Goal: Check status: Check status

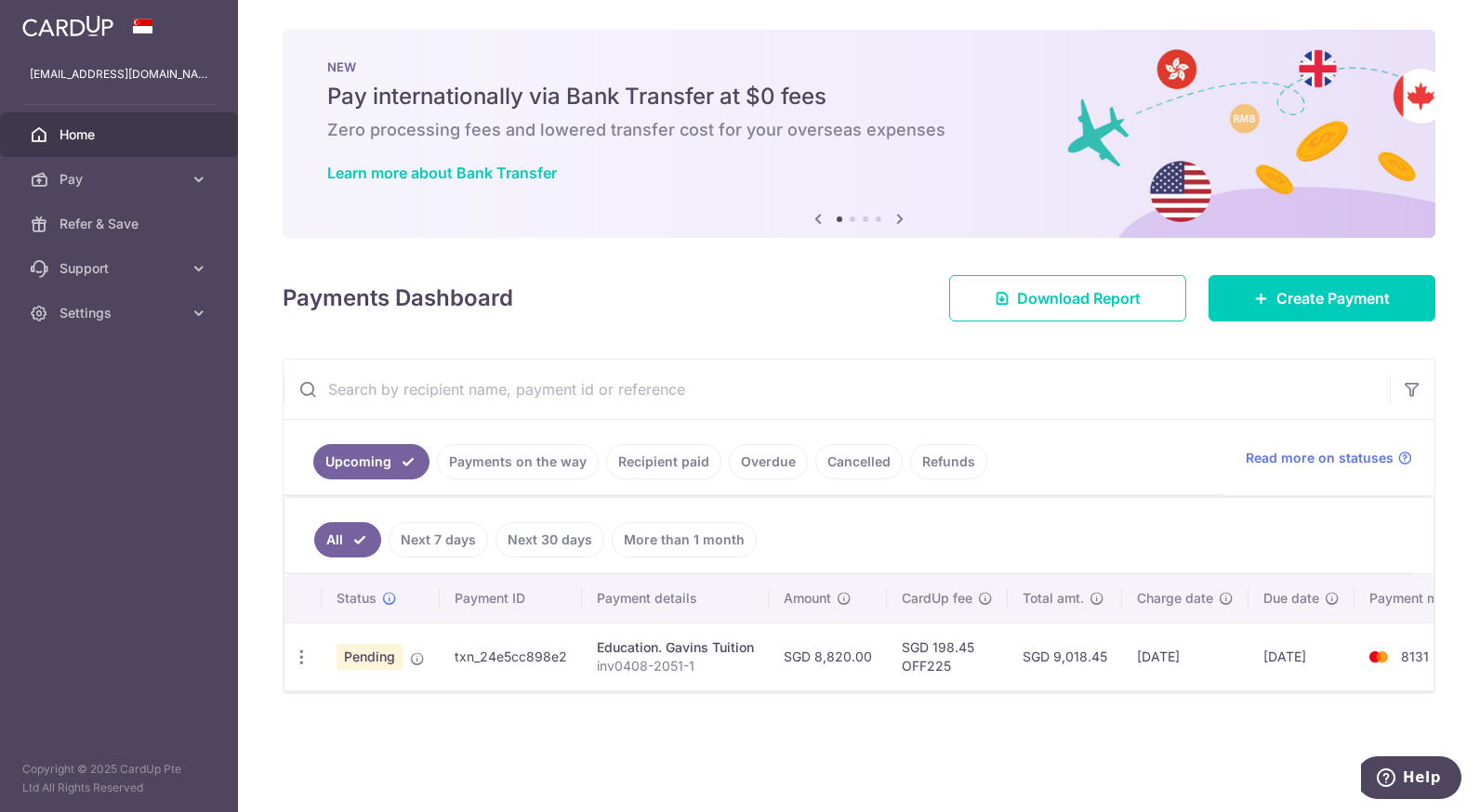
click at [422, 724] on div "× Pause Schedule Pause all future payments in this series Pause just this one p…" at bounding box center [859, 406] width 1242 height 812
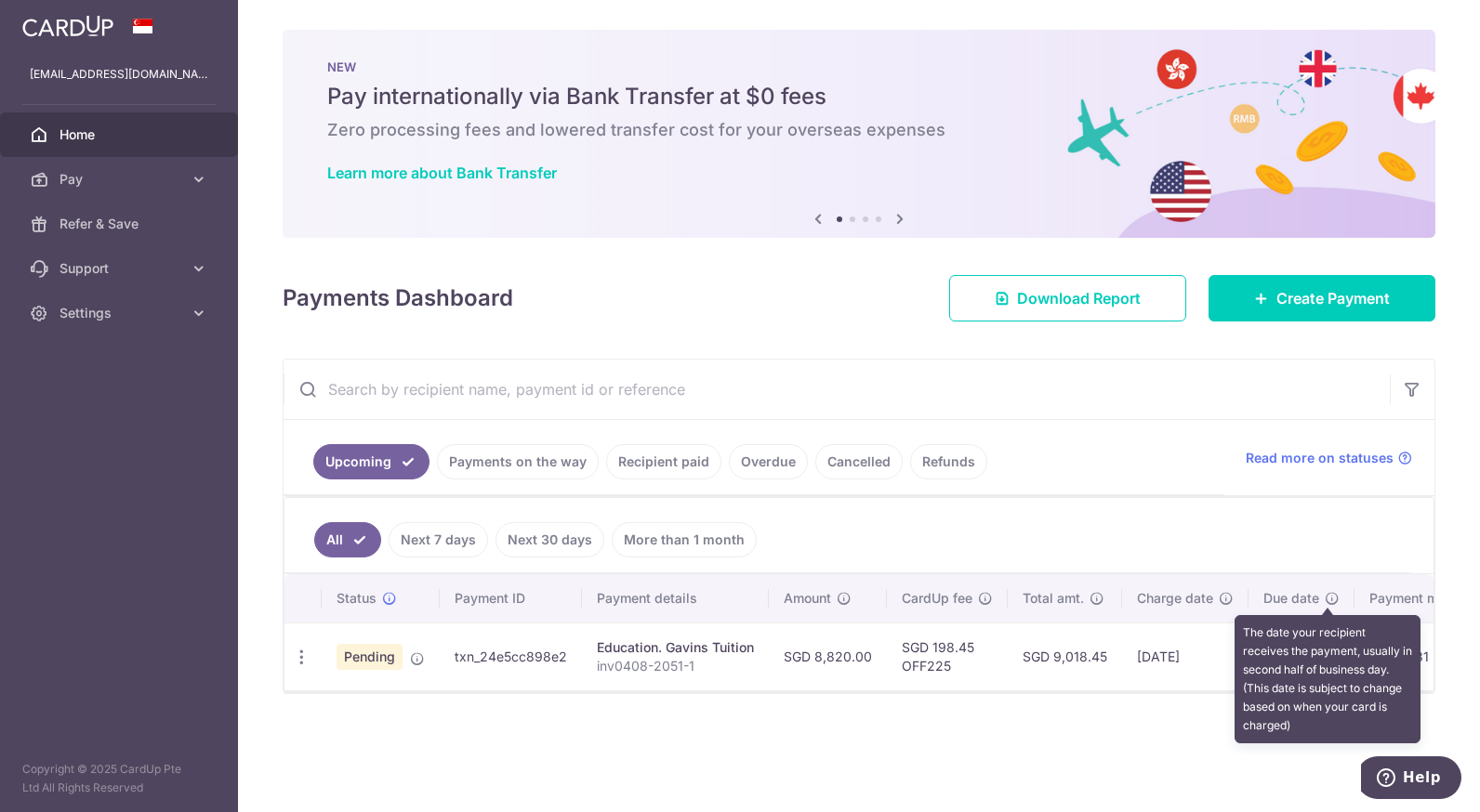
click at [1324, 599] on icon at bounding box center [1332, 599] width 15 height 15
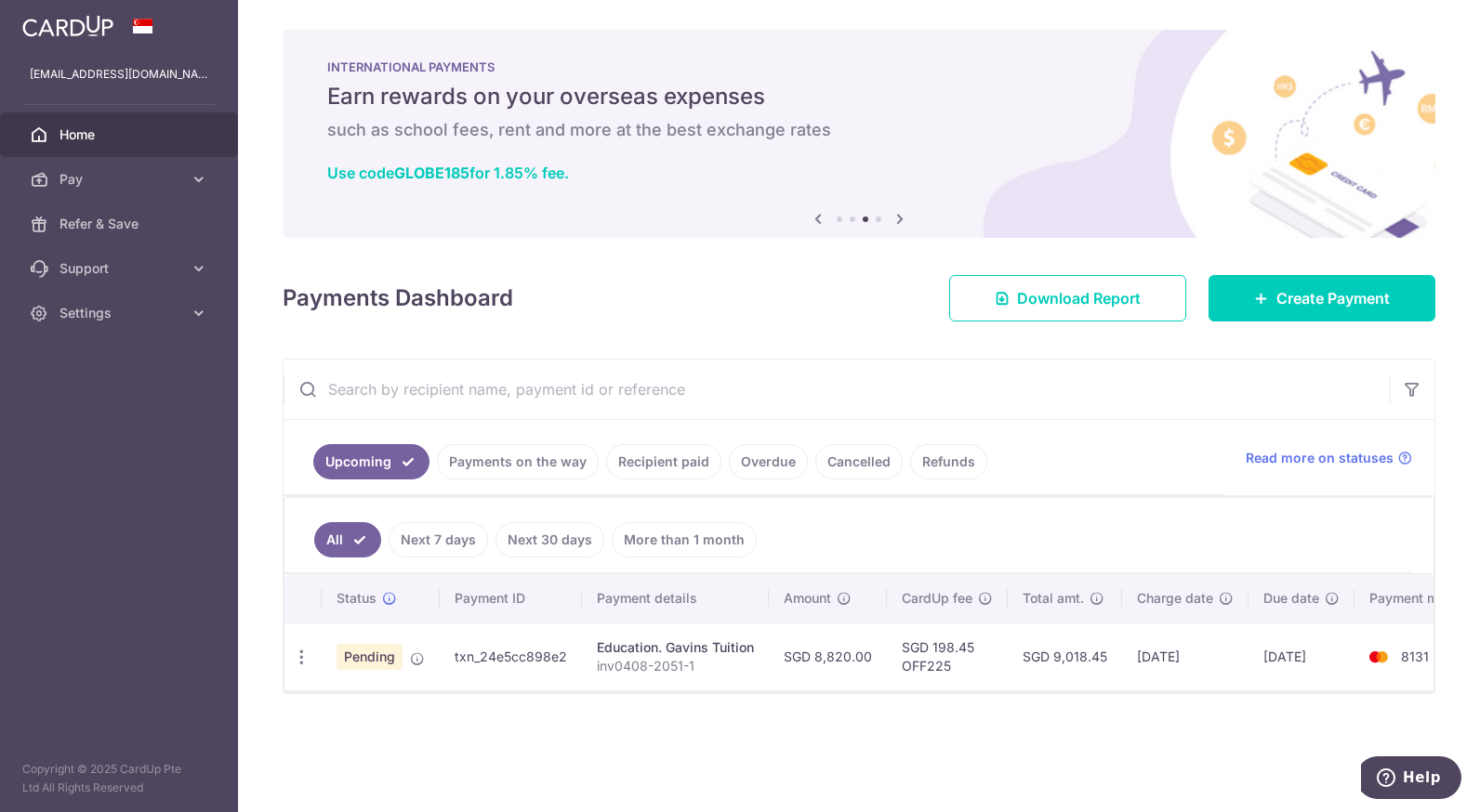
drag, startPoint x: 1476, startPoint y: 140, endPoint x: 1483, endPoint y: 194, distance: 54.5
click at [1479, 194] on html "ausenmin@gmail.com Home Pay Payments Recipients Cards Refer & Save Support FAQ …" at bounding box center [740, 406] width 1480 height 812
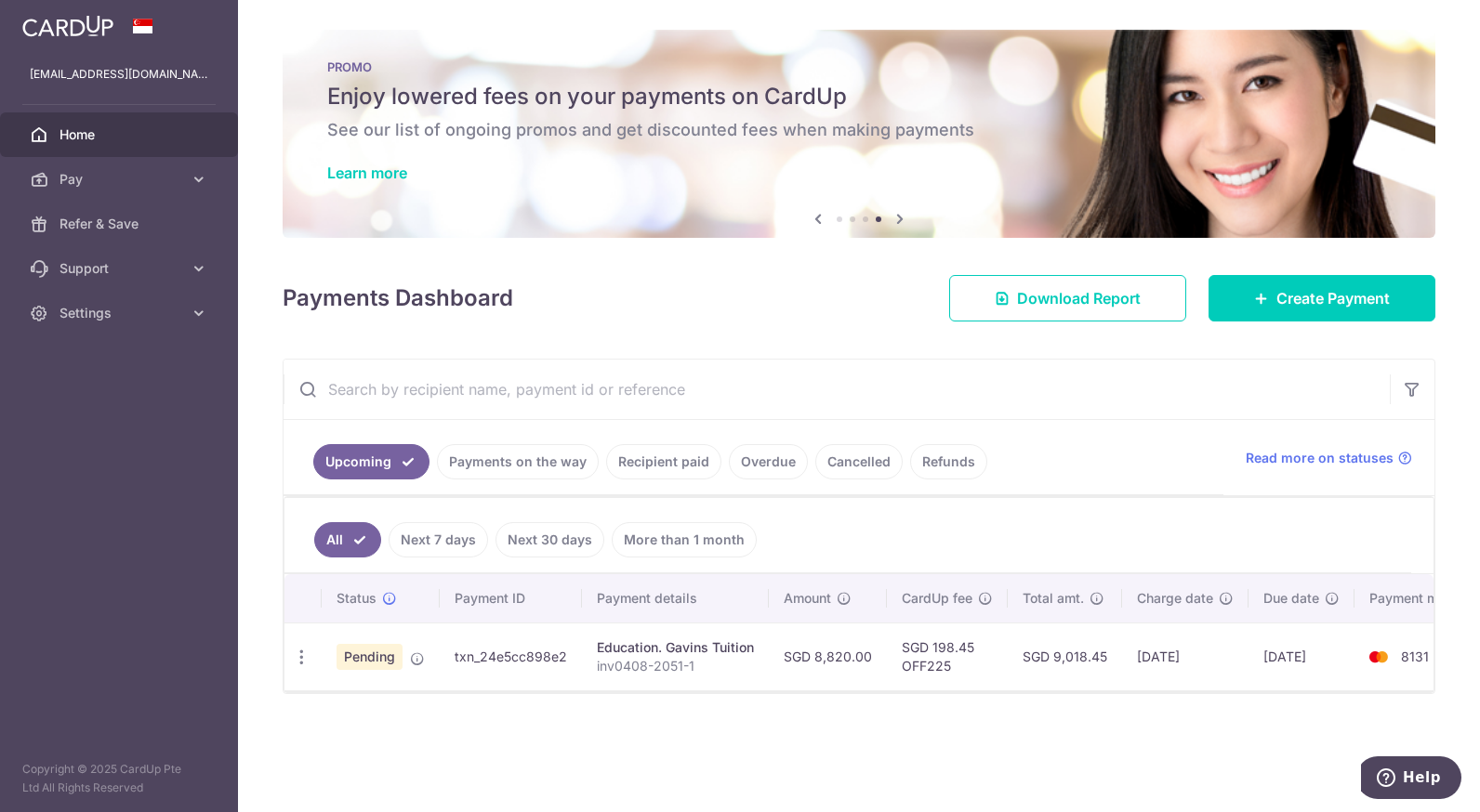
click at [70, 508] on aside "ausenmin@gmail.com Home Pay Payments Recipients Cards Refer & Save Support FAQ …" at bounding box center [119, 406] width 238 height 812
